Goal: Navigation & Orientation: Find specific page/section

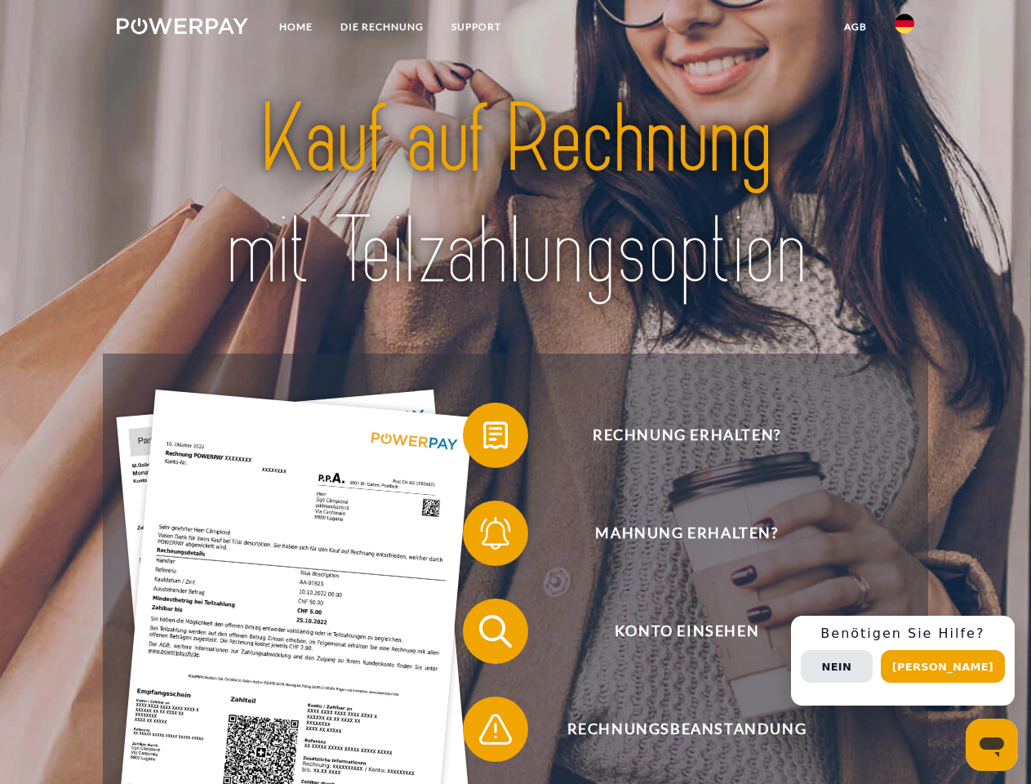
click at [182, 29] on img at bounding box center [182, 26] width 131 height 16
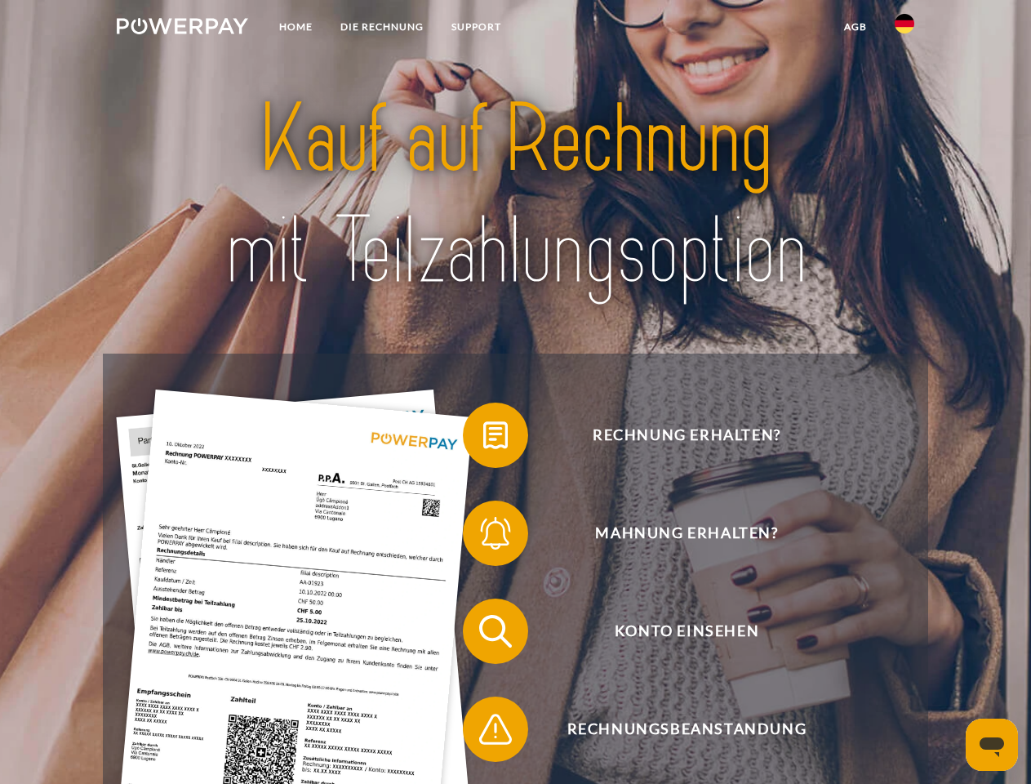
click at [904, 29] on img at bounding box center [905, 24] width 20 height 20
click at [855, 27] on link "agb" at bounding box center [855, 26] width 51 height 29
click at [483, 438] on span at bounding box center [471, 435] width 82 height 82
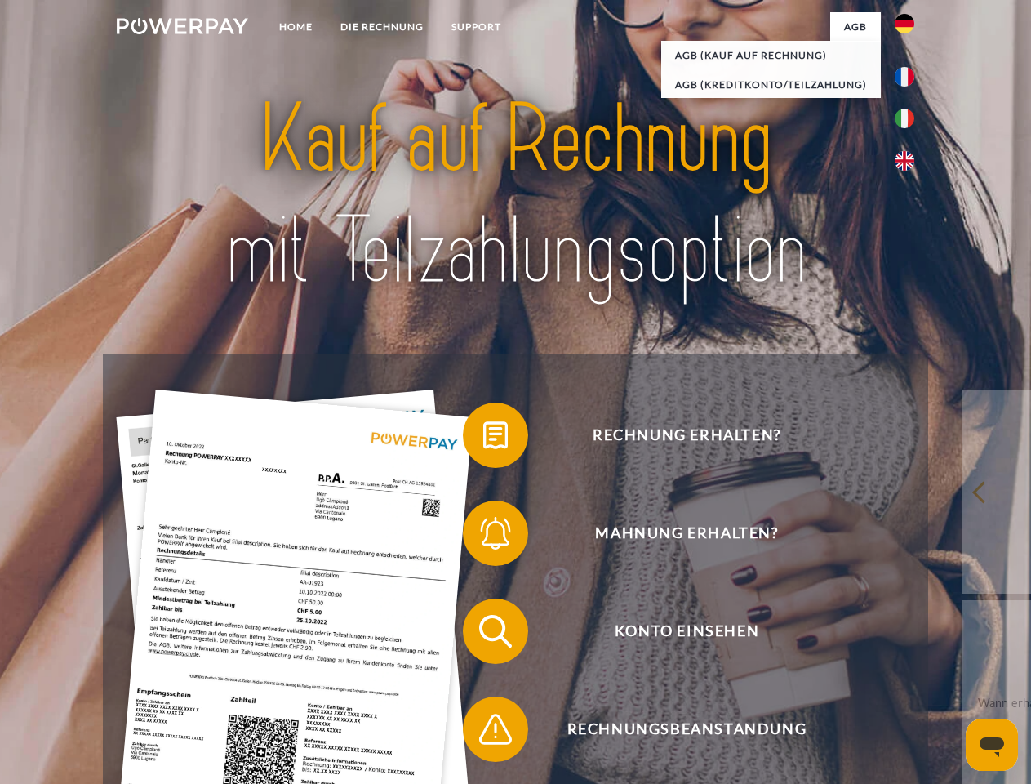
click at [483, 536] on span at bounding box center [471, 533] width 82 height 82
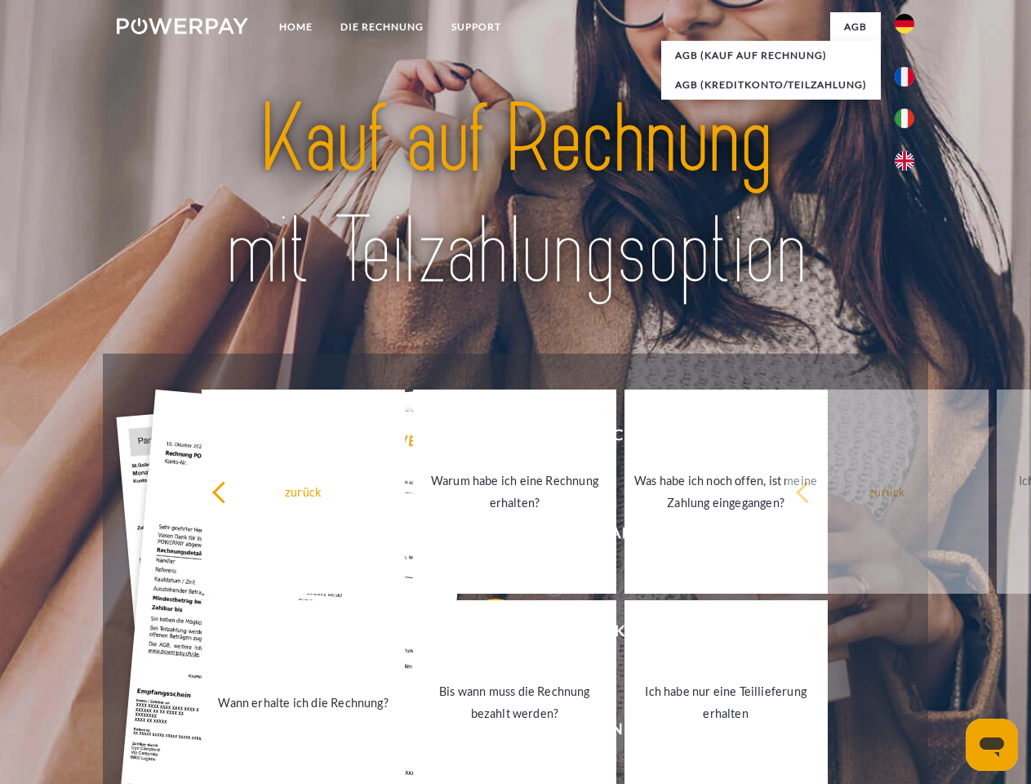
click at [483, 634] on link "Bis wann muss die Rechnung bezahlt werden?" at bounding box center [514, 702] width 203 height 204
click at [483, 732] on span at bounding box center [471, 729] width 82 height 82
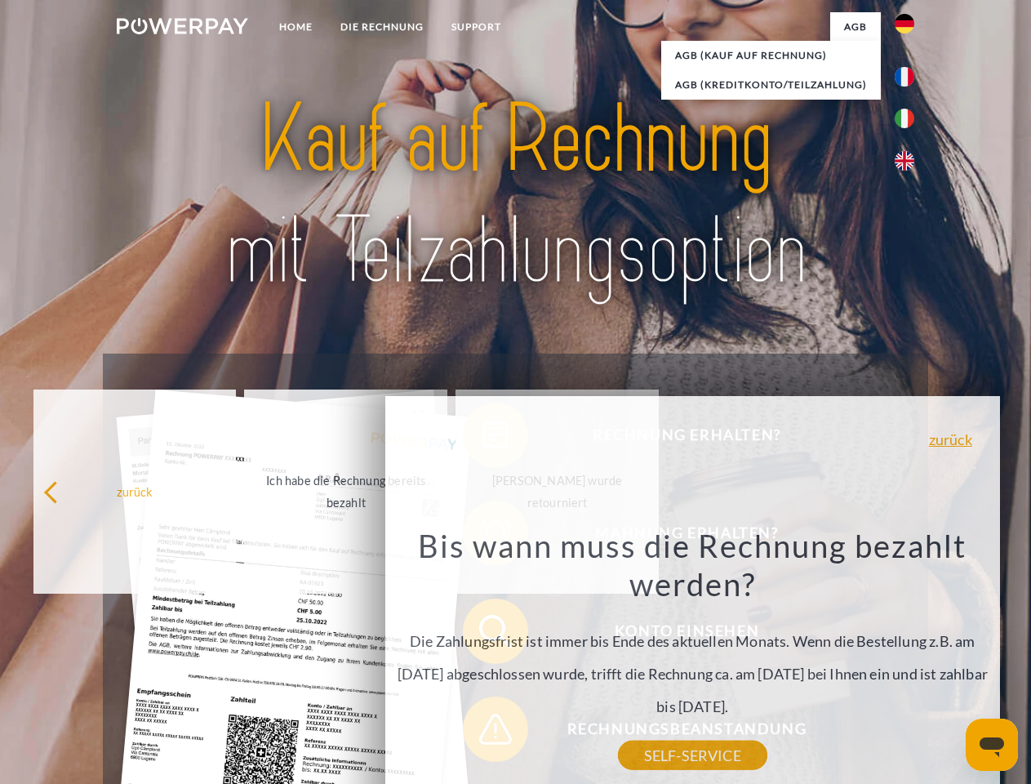
click at [909, 660] on div "Rechnung erhalten? Mahnung erhalten? Konto einsehen" at bounding box center [515, 679] width 824 height 653
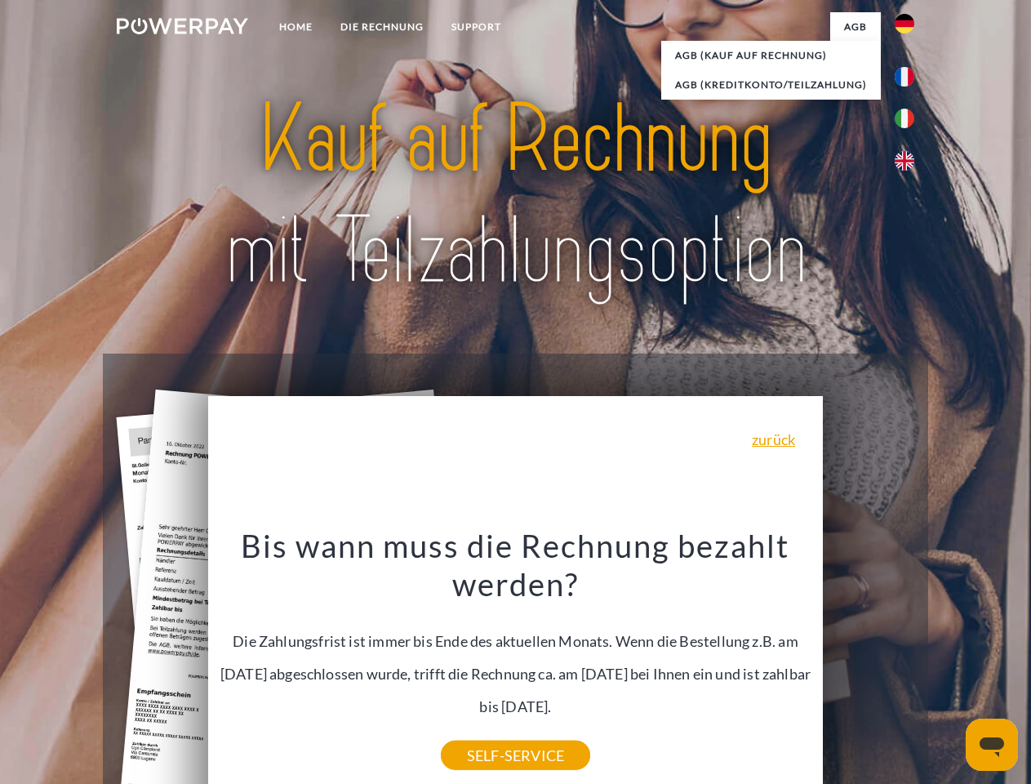
click at [869, 664] on span "Konto einsehen" at bounding box center [687, 630] width 400 height 65
click at [949, 666] on header "Home DIE RECHNUNG SUPPORT" at bounding box center [515, 563] width 1031 height 1127
